Goal: Check status: Check status

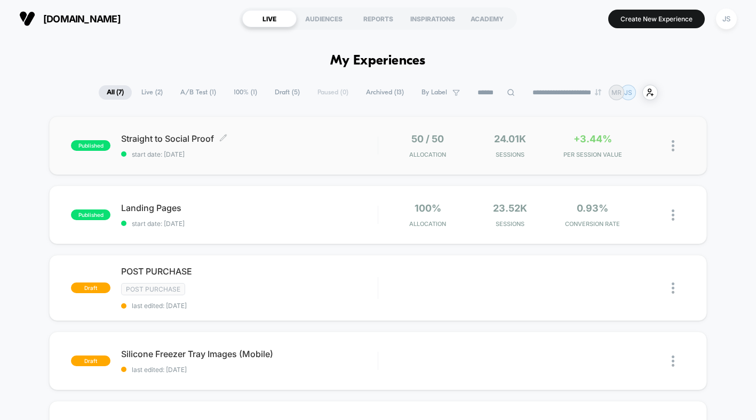
click at [293, 155] on span "start date: [DATE]" at bounding box center [249, 154] width 257 height 8
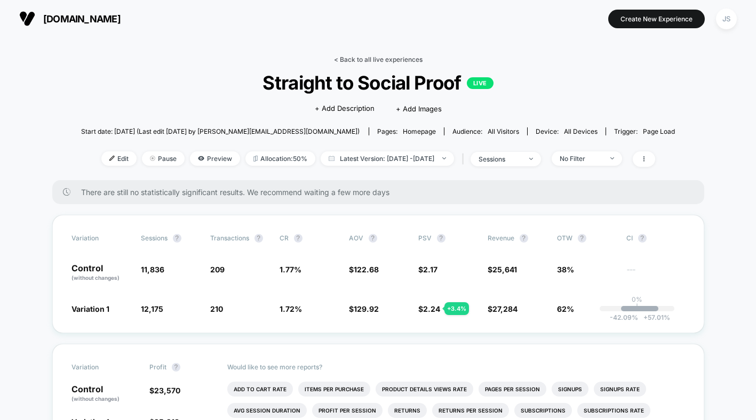
click at [358, 59] on link "< Back to all live experiences" at bounding box center [378, 59] width 89 height 8
